Goal: Task Accomplishment & Management: Use online tool/utility

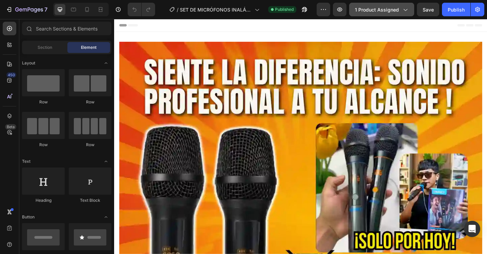
click at [386, 10] on span "1 product assigned" at bounding box center [377, 9] width 44 height 7
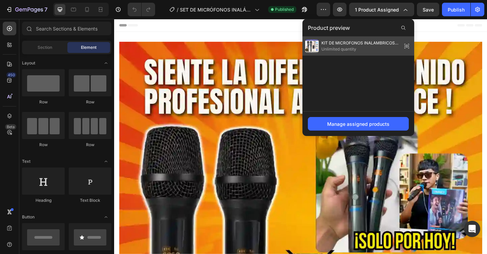
click at [313, 44] on img at bounding box center [312, 46] width 14 height 14
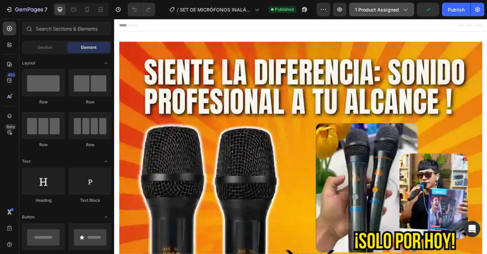
click at [381, 13] on span "1 product assigned" at bounding box center [377, 9] width 44 height 7
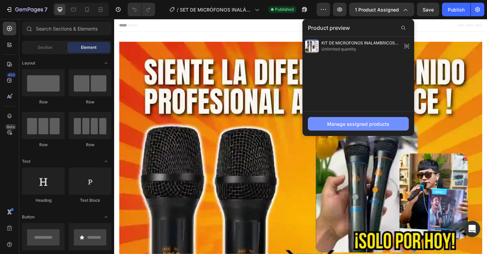
click at [364, 128] on button "Manage assigned products" at bounding box center [358, 124] width 101 height 14
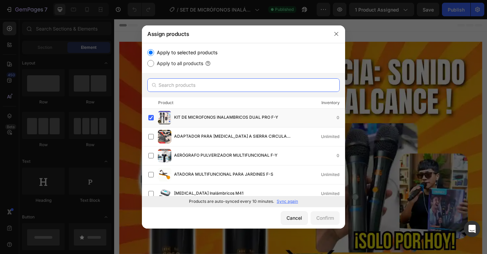
click at [186, 85] on input "text" at bounding box center [243, 85] width 192 height 14
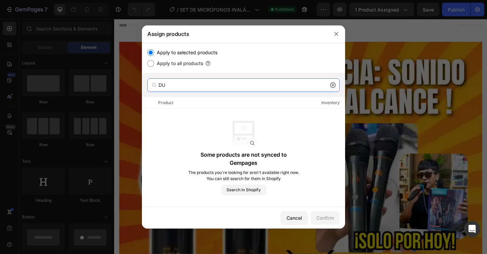
type input "D"
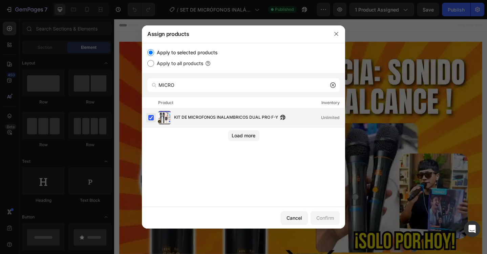
click at [153, 118] on label at bounding box center [150, 117] width 5 height 5
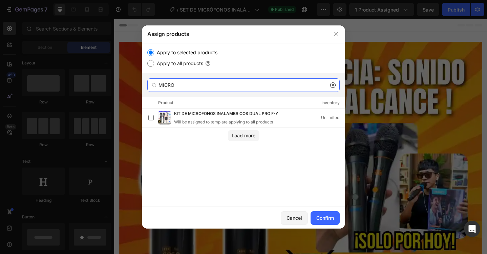
drag, startPoint x: 197, startPoint y: 87, endPoint x: 135, endPoint y: 83, distance: 62.2
click at [135, 83] on div "Assign products Apply to selected products Apply to all products MICRO Product …" at bounding box center [243, 127] width 487 height 254
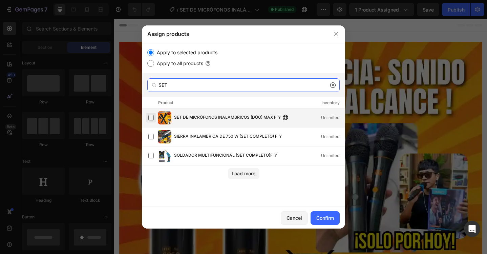
type input "SET"
click at [154, 116] on label at bounding box center [150, 117] width 5 height 5
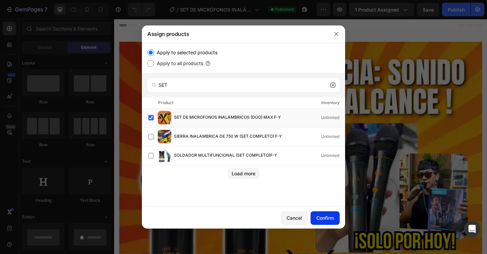
click at [322, 217] on div "Confirm" at bounding box center [325, 217] width 18 height 7
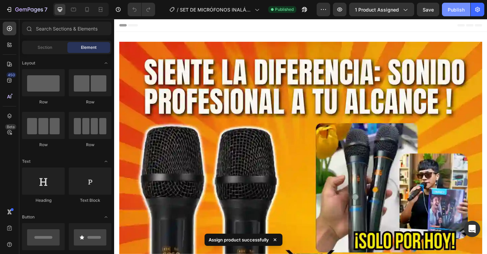
click at [451, 15] on button "Publish" at bounding box center [456, 10] width 28 height 14
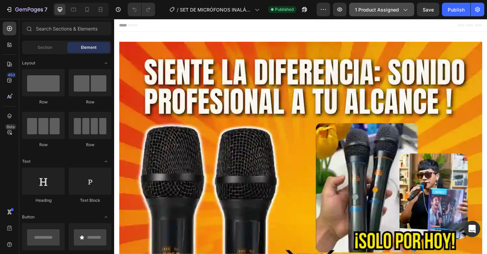
click at [387, 8] on span "1 product assigned" at bounding box center [377, 9] width 44 height 7
